Goal: Information Seeking & Learning: Learn about a topic

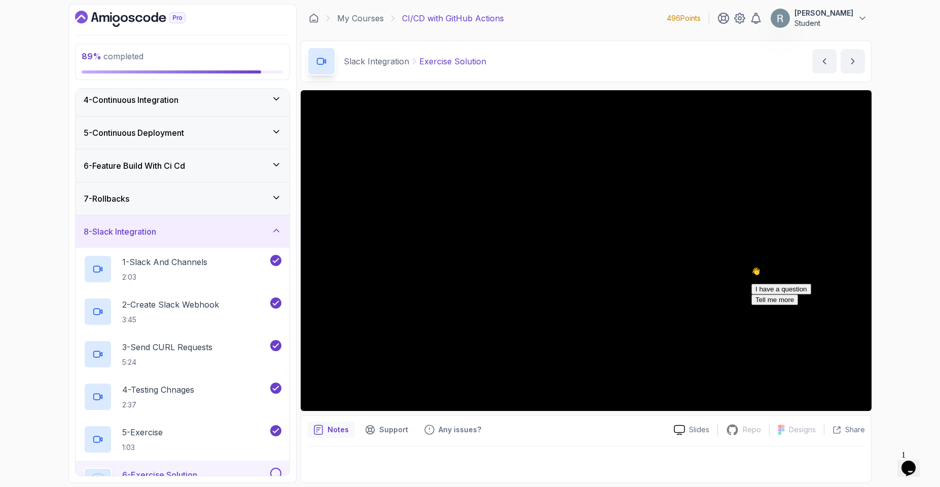
scroll to position [164, 0]
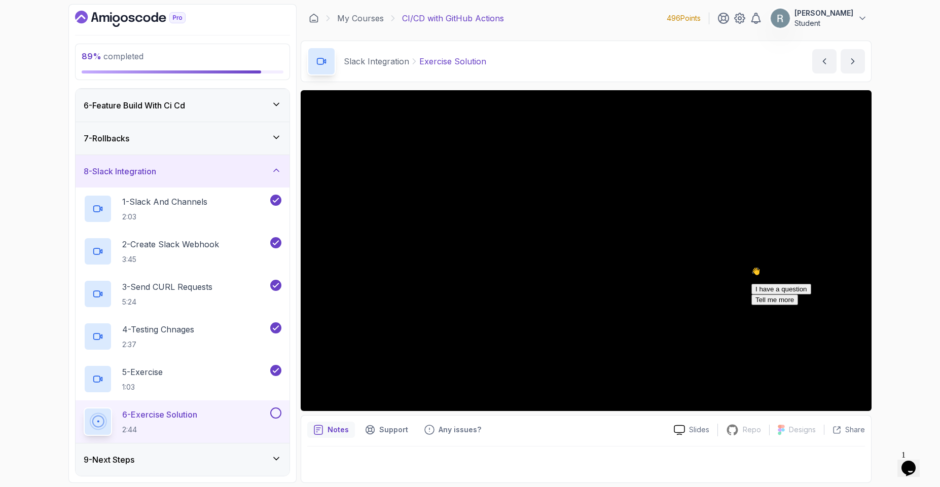
click html "👋 Hi! How can we help? I have a question Tell me more"
click at [193, 330] on p "4 - Testing Chnages" at bounding box center [158, 330] width 72 height 12
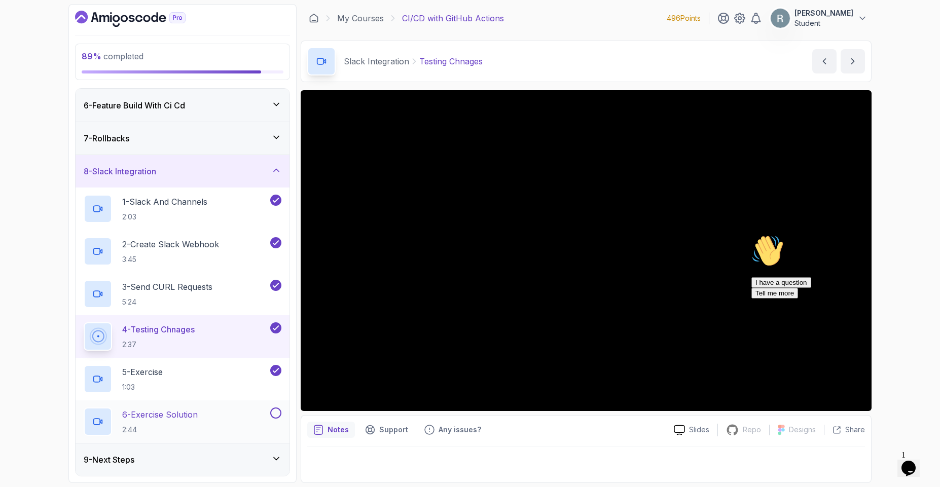
click at [279, 414] on button at bounding box center [275, 413] width 11 height 11
click at [150, 453] on div "9 - Next Steps" at bounding box center [183, 460] width 214 height 32
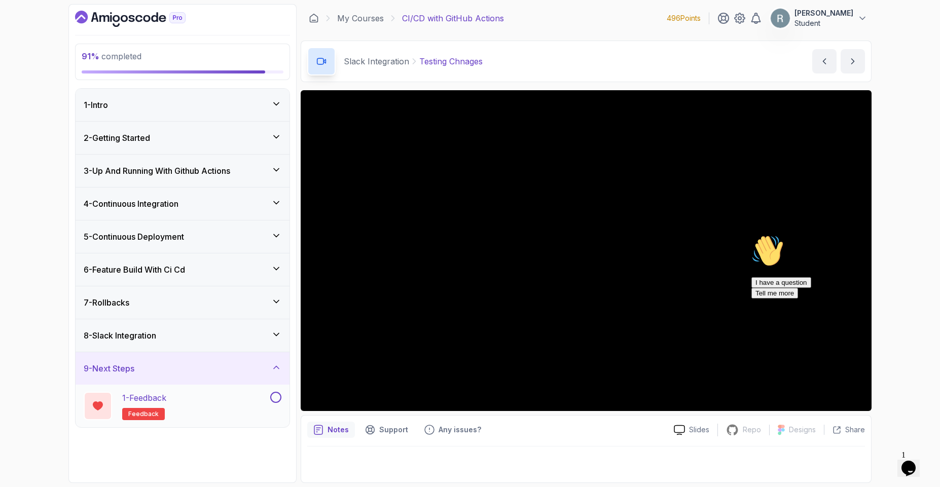
click at [213, 388] on div "1 - Feedback feedback" at bounding box center [183, 406] width 214 height 43
click at [224, 406] on div "1 - Feedback feedback" at bounding box center [176, 406] width 185 height 28
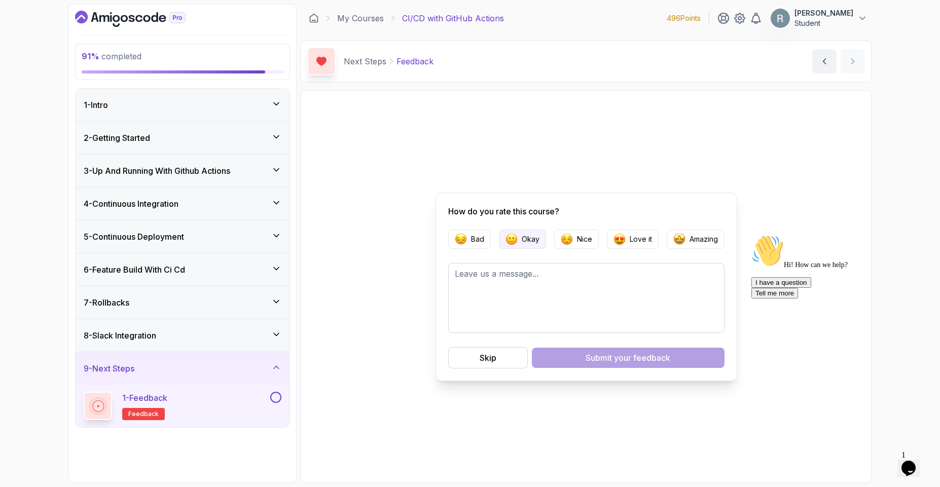
click at [530, 236] on p "Okay" at bounding box center [531, 239] width 18 height 10
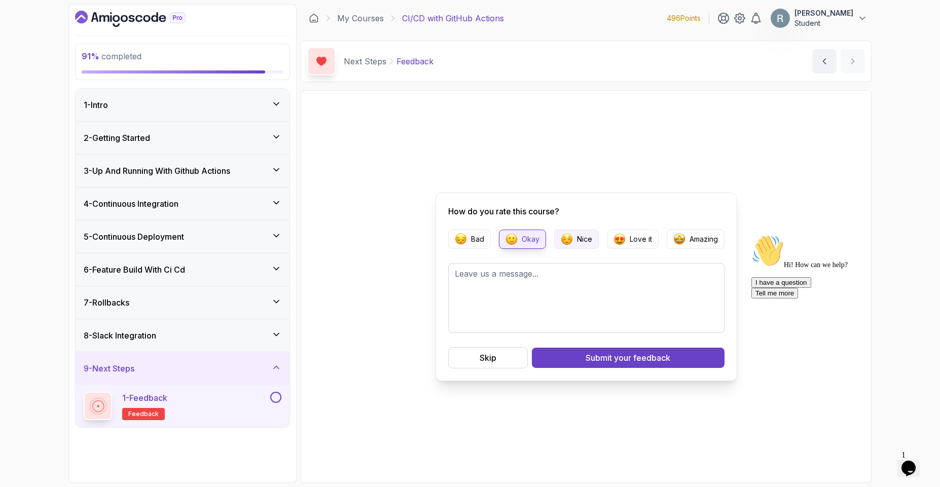
click at [581, 237] on p "Nice" at bounding box center [584, 239] width 15 height 10
click at [604, 361] on div "Submit your feedback" at bounding box center [628, 358] width 85 height 12
click at [278, 397] on button at bounding box center [275, 397] width 11 height 11
click at [199, 104] on div "1 - Intro" at bounding box center [183, 105] width 198 height 12
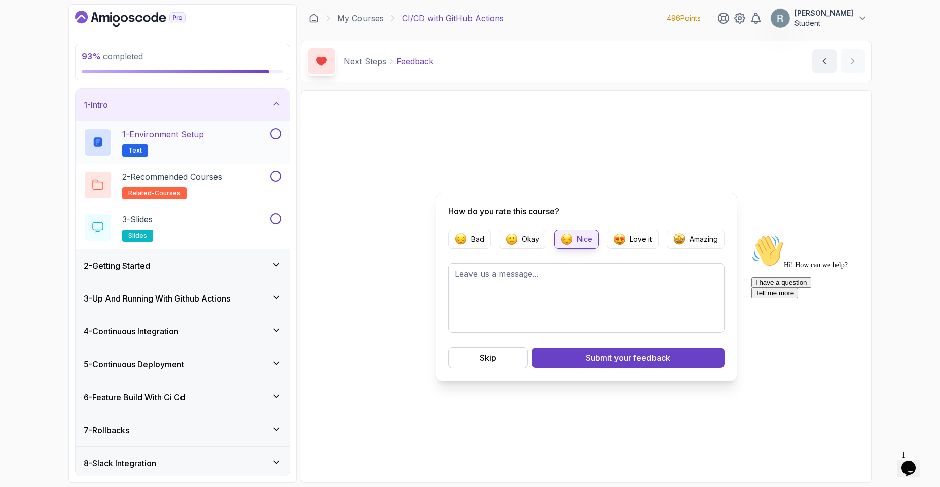
click at [273, 142] on button "1 - Environment Setup Text" at bounding box center [183, 142] width 198 height 28
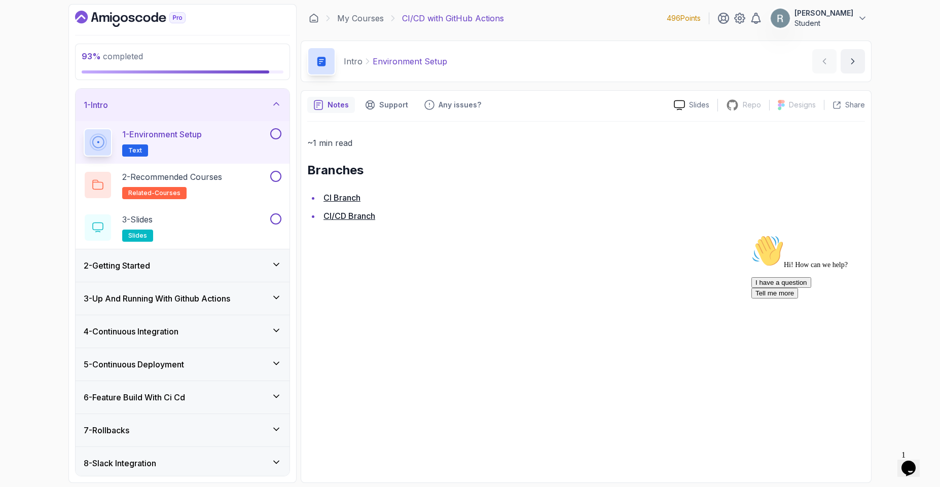
drag, startPoint x: 271, startPoint y: 131, endPoint x: 278, endPoint y: 130, distance: 7.7
click at [278, 130] on button at bounding box center [275, 133] width 11 height 11
click at [273, 179] on button at bounding box center [275, 176] width 11 height 11
click at [277, 222] on button at bounding box center [275, 219] width 11 height 11
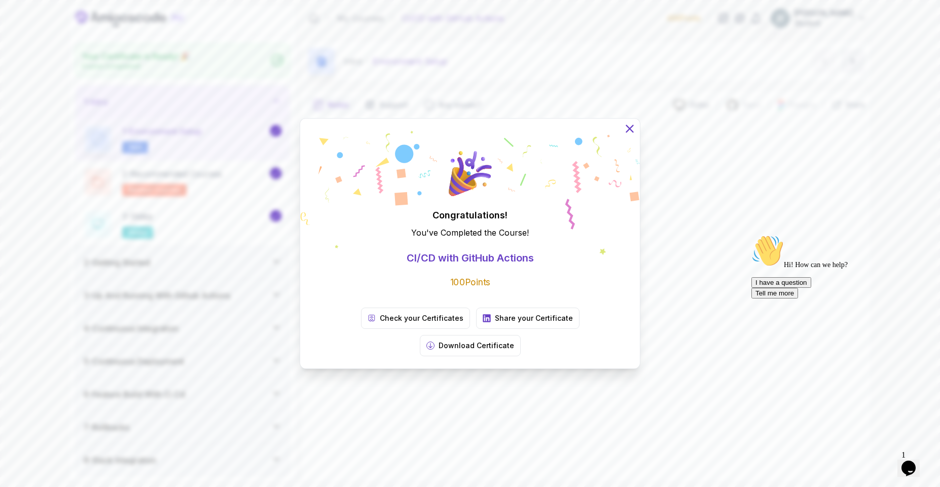
click at [627, 135] on icon at bounding box center [629, 128] width 13 height 13
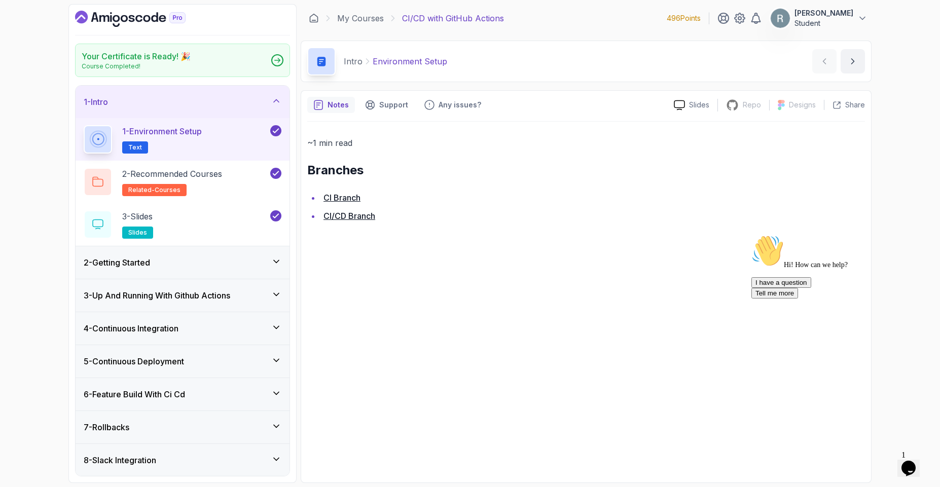
click at [162, 98] on div "1 - Intro" at bounding box center [183, 102] width 198 height 12
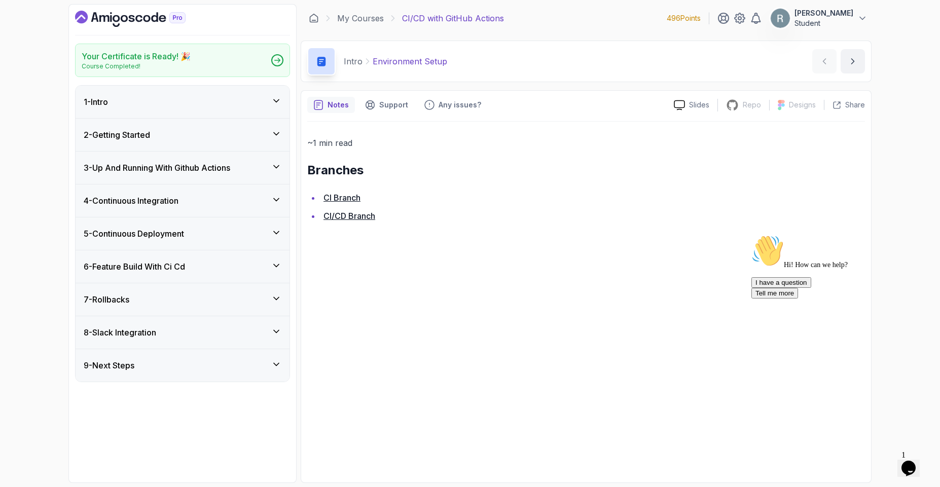
click at [124, 23] on icon "Dashboard" at bounding box center [130, 19] width 111 height 16
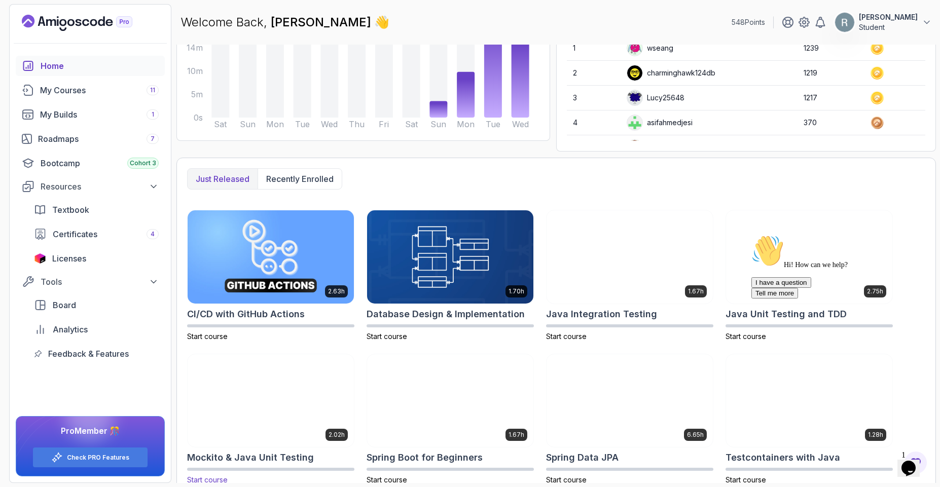
scroll to position [163, 0]
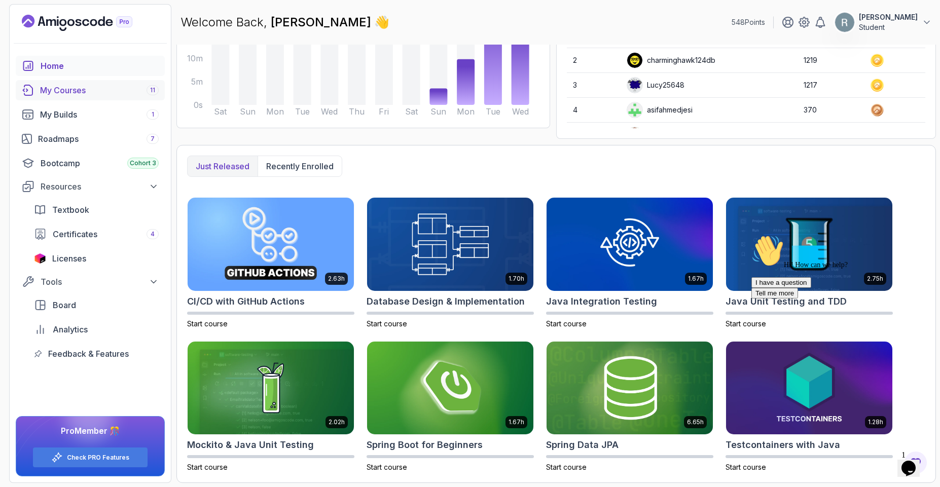
click at [60, 90] on div "My Courses 11" at bounding box center [99, 90] width 119 height 12
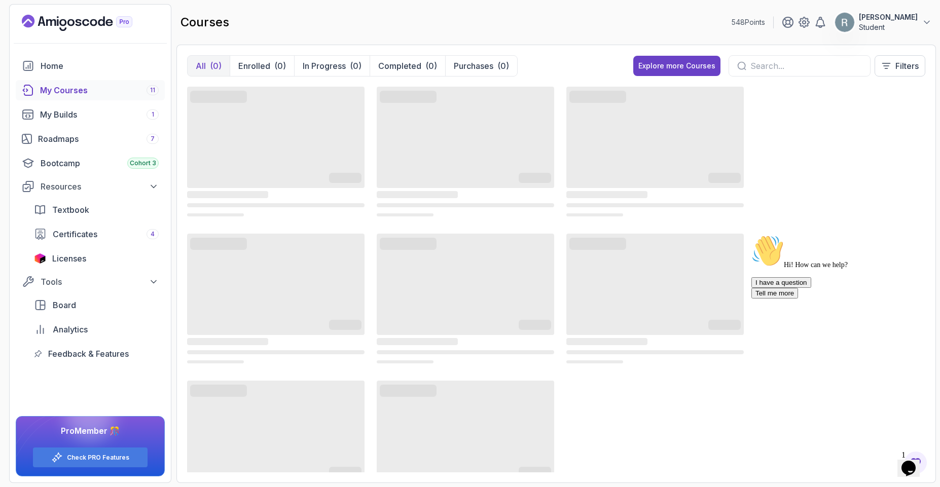
click at [752, 235] on icon "Chat attention grabber" at bounding box center [752, 235] width 0 height 0
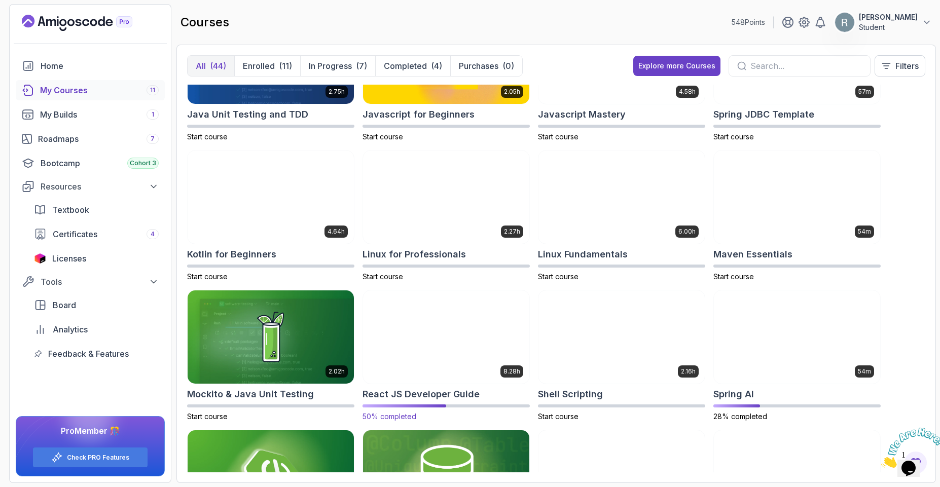
scroll to position [974, 0]
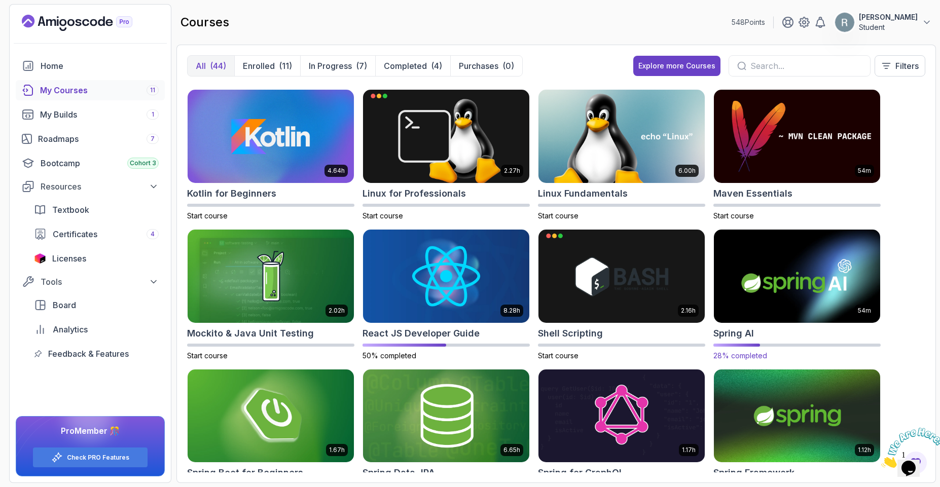
click at [779, 280] on img at bounding box center [797, 276] width 174 height 98
